Goal: Find contact information: Find contact information

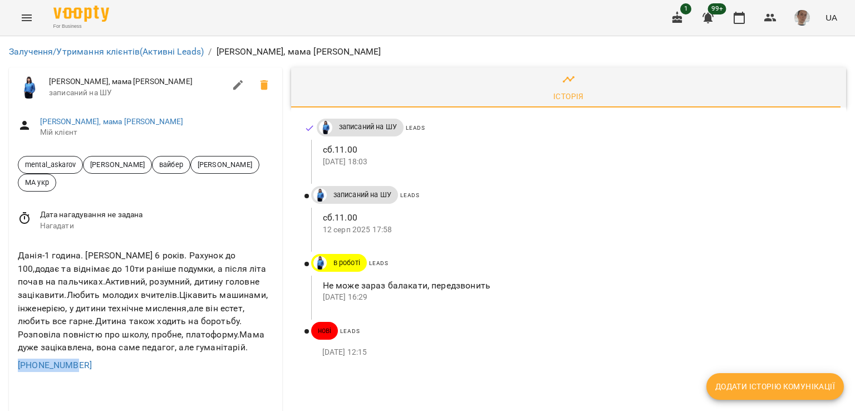
drag, startPoint x: 85, startPoint y: 361, endPoint x: 16, endPoint y: 364, distance: 68.5
click at [16, 364] on div "[PHONE_NUMBER]" at bounding box center [146, 365] width 260 height 18
copy link "[PHONE_NUMBER]"
drag, startPoint x: 299, startPoint y: 179, endPoint x: 283, endPoint y: 173, distance: 16.8
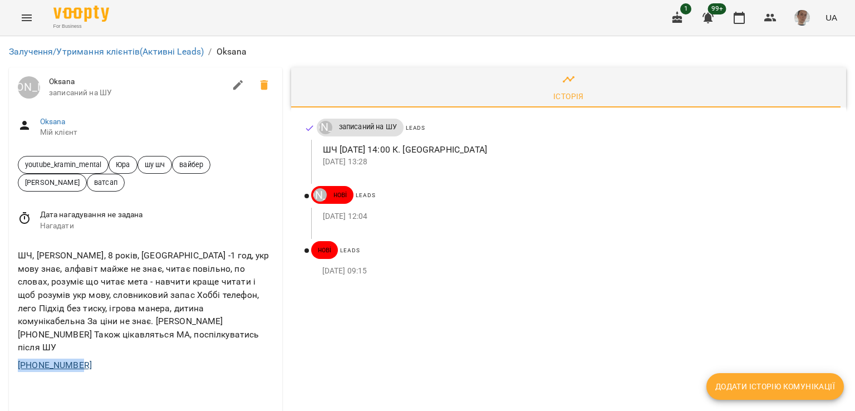
drag, startPoint x: 81, startPoint y: 344, endPoint x: 18, endPoint y: 348, distance: 62.5
copy link "+33647647097"
